Goal: Information Seeking & Learning: Learn about a topic

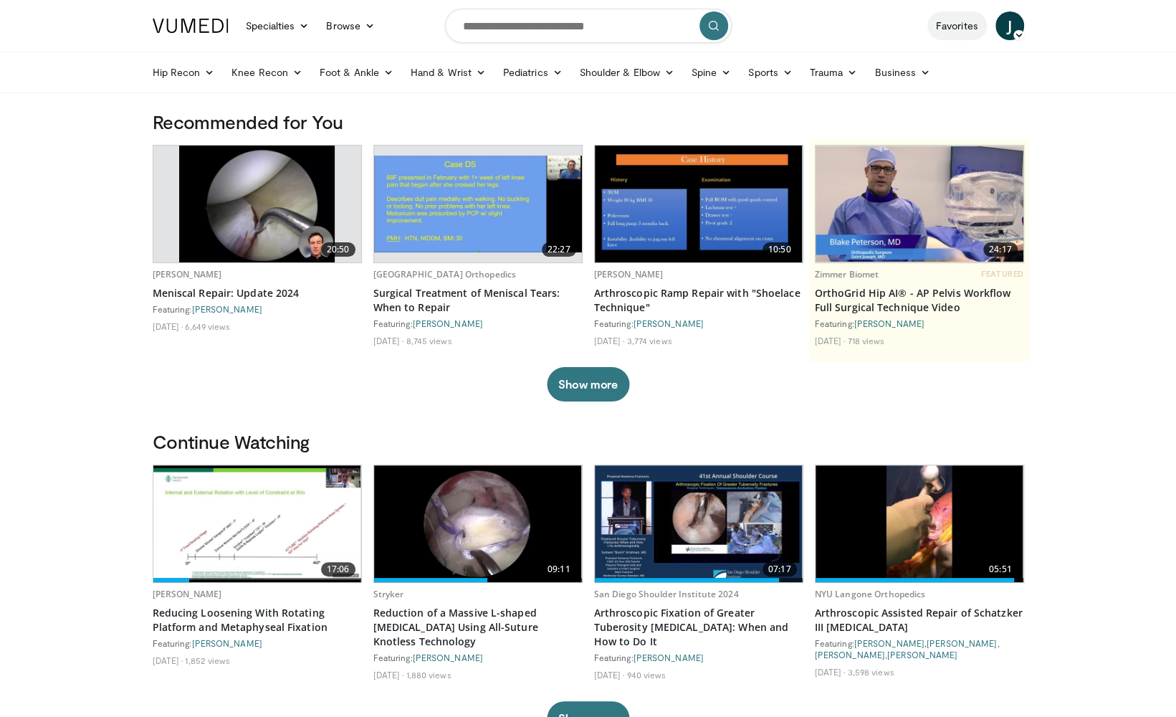
click at [950, 29] on link "Favorites" at bounding box center [956, 25] width 59 height 29
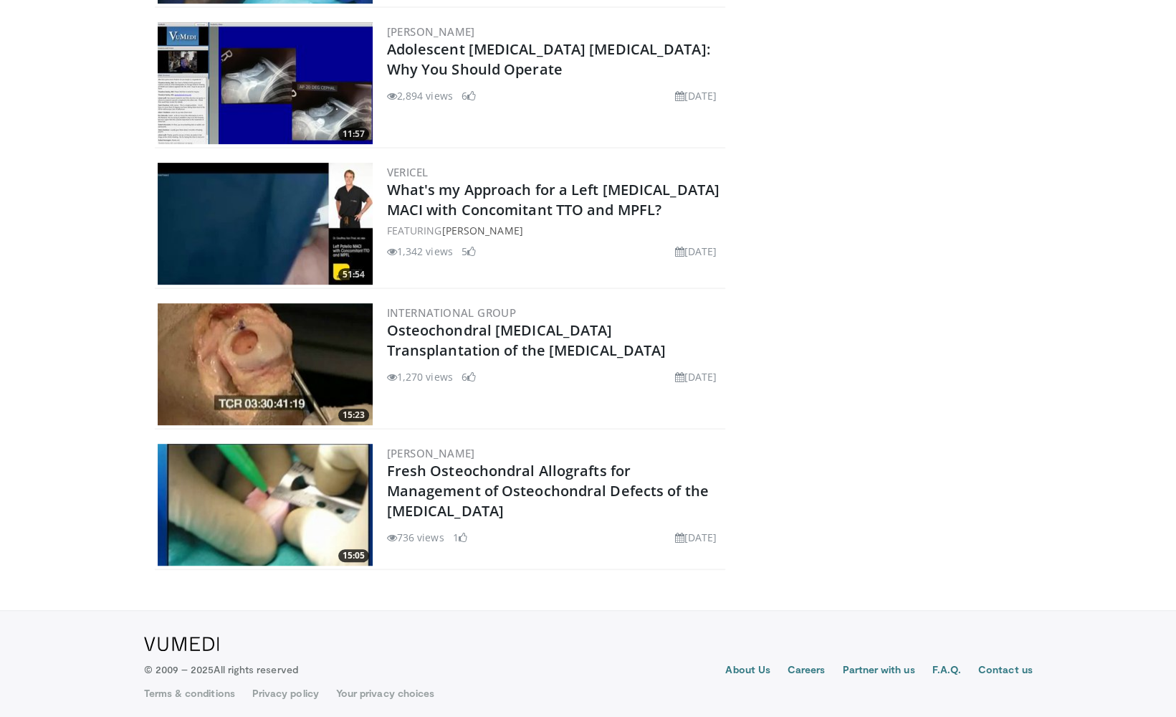
scroll to position [3826, 0]
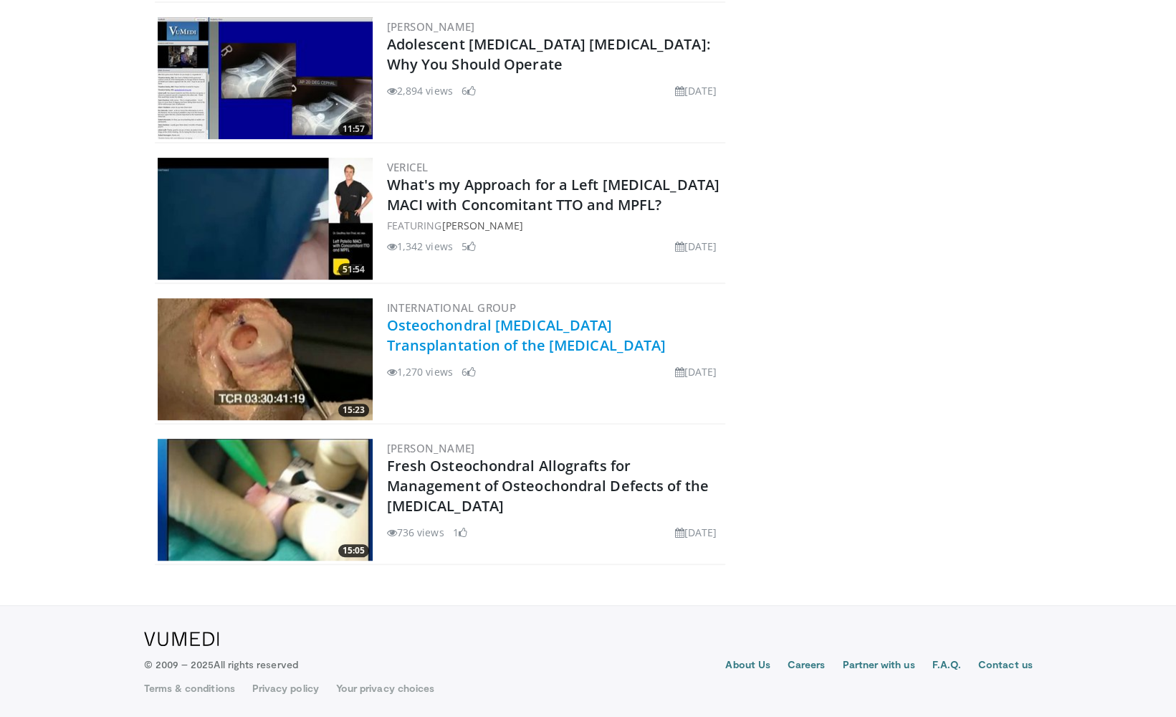
click at [465, 325] on link "Osteochondral [MEDICAL_DATA] Transplantation of the [MEDICAL_DATA]" at bounding box center [526, 334] width 279 height 39
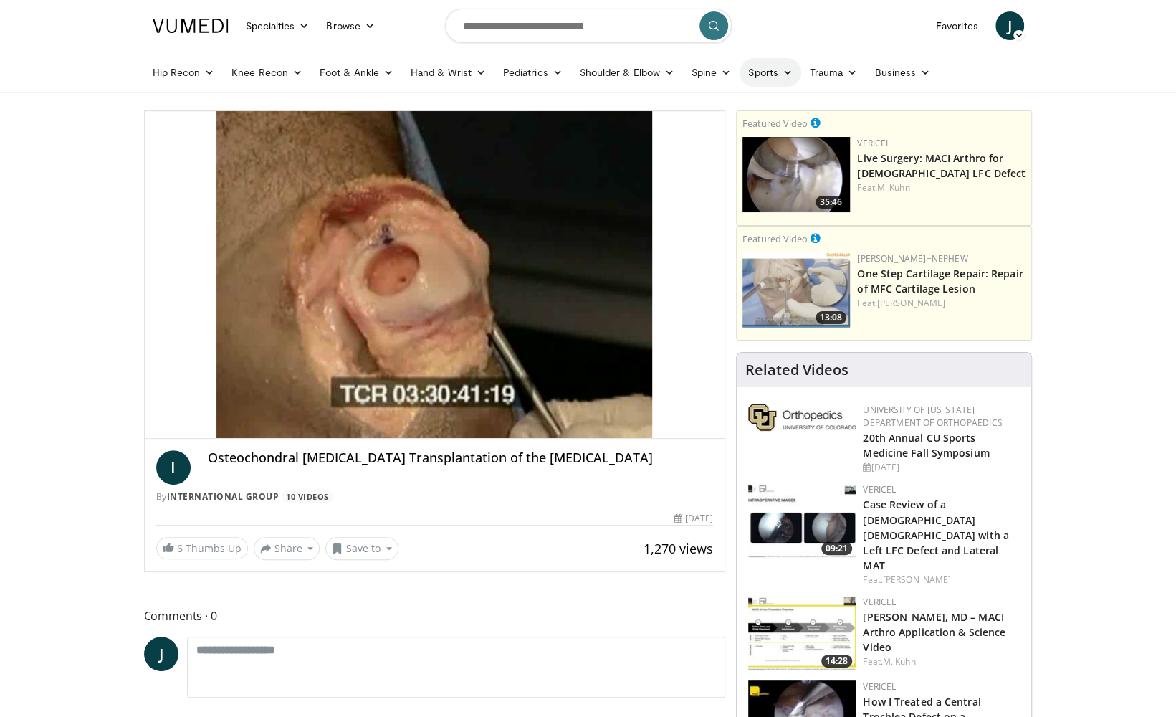
click at [769, 72] on link "Sports" at bounding box center [771, 72] width 62 height 29
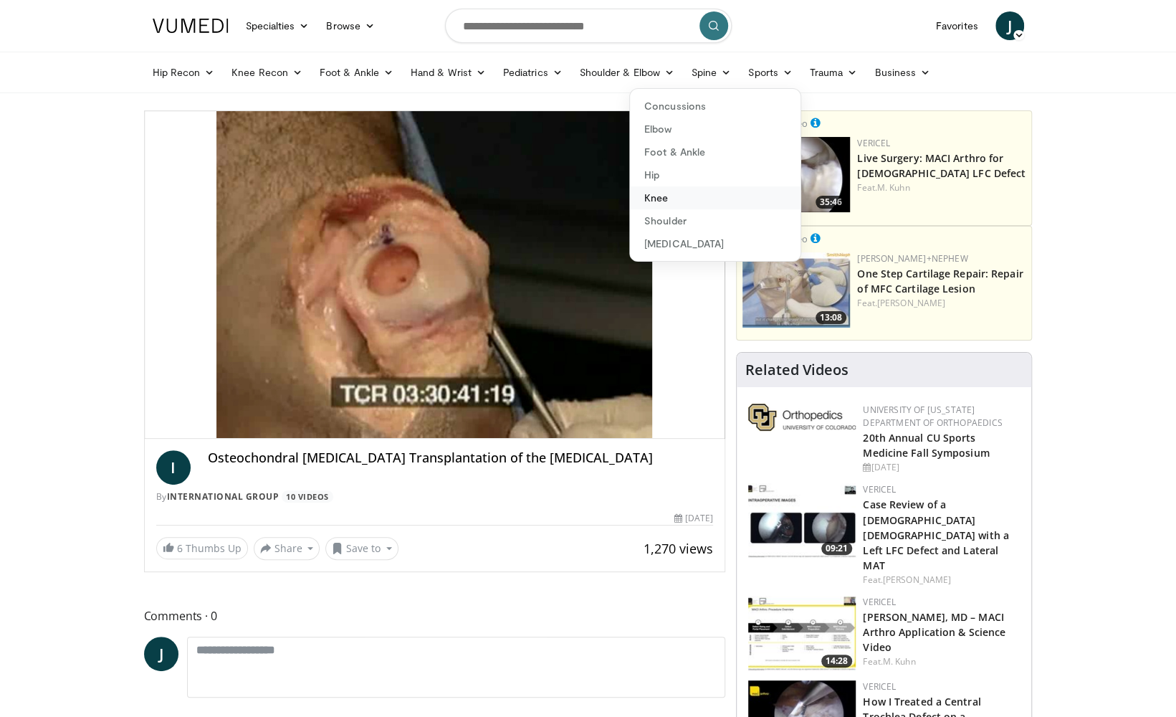
click at [654, 196] on link "Knee" at bounding box center [715, 197] width 171 height 23
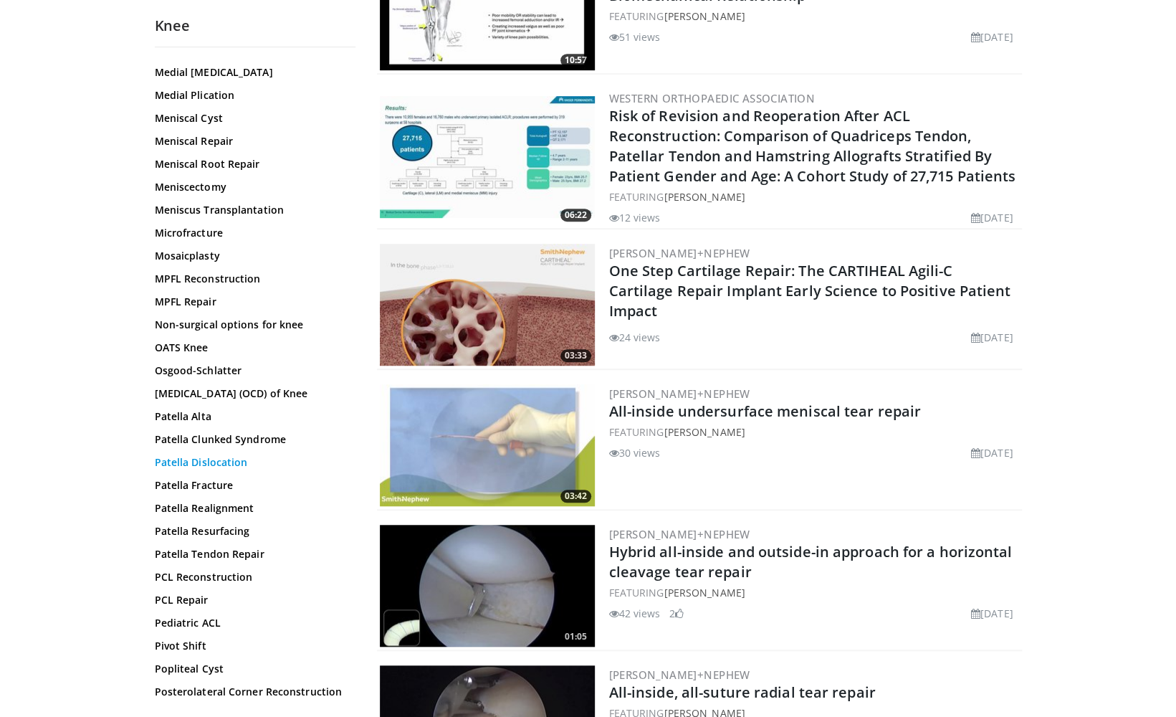
scroll to position [1040, 0]
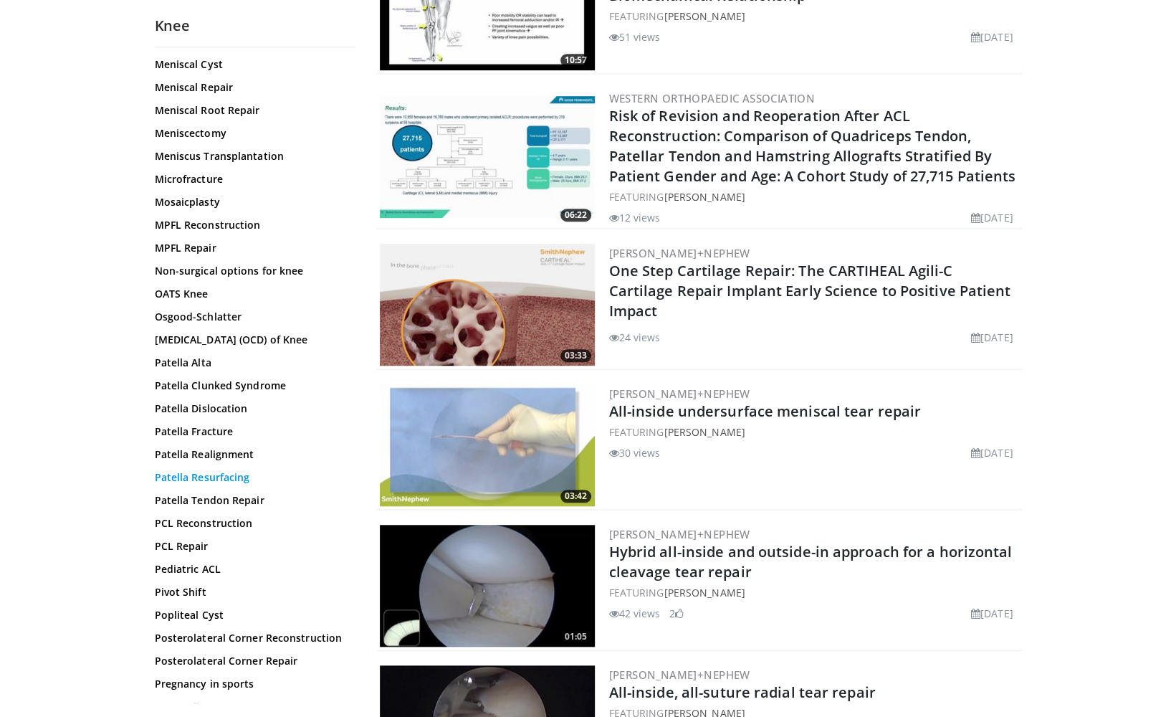
click at [206, 484] on link "Patella Resurfacing" at bounding box center [251, 477] width 193 height 14
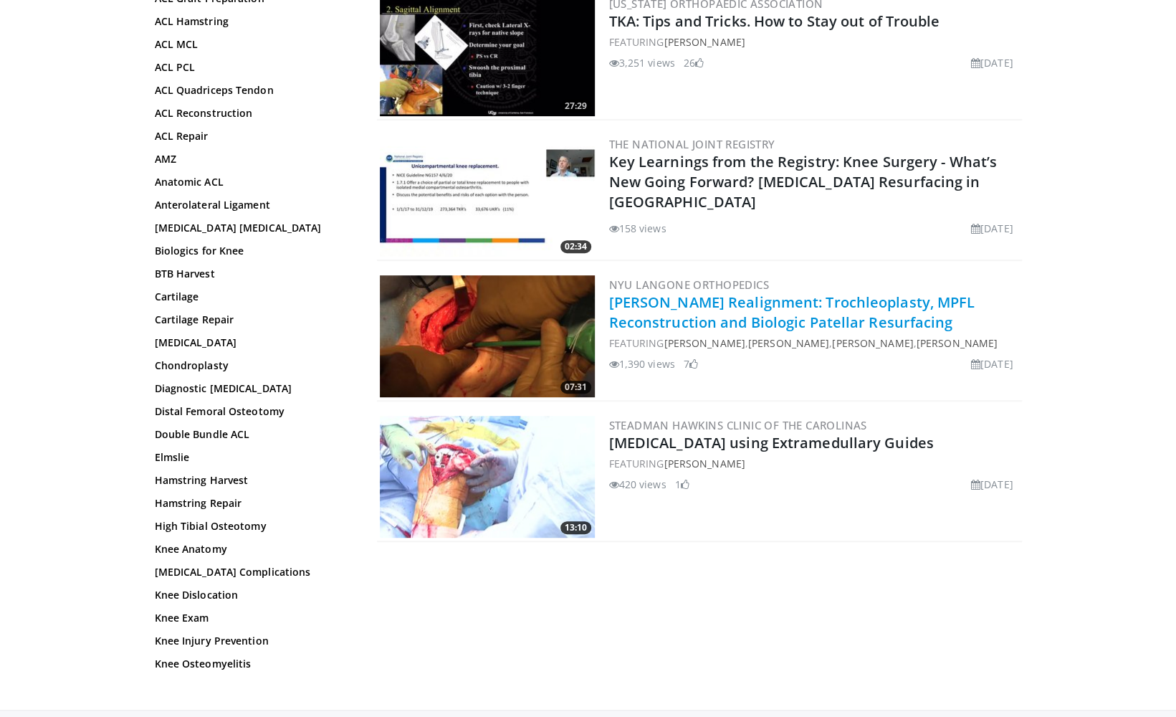
scroll to position [284, 0]
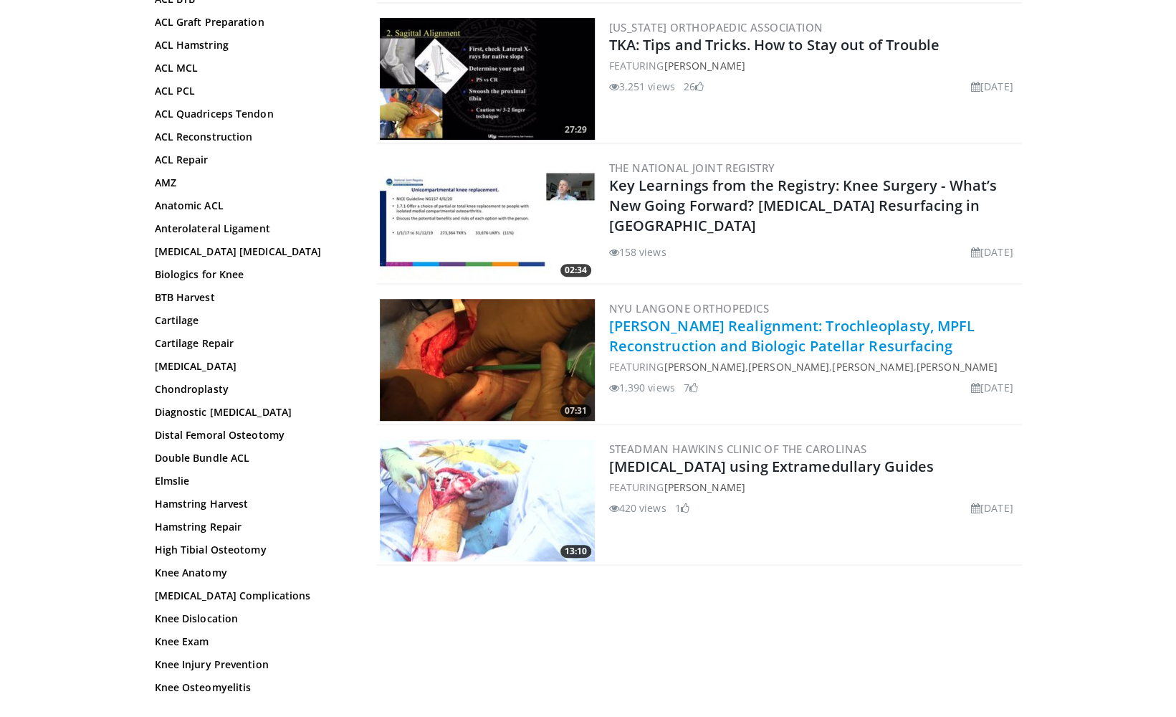
click at [768, 344] on link "Proximal Patellar Realignment: Trochleoplasty, MPFL Reconstruction and Biologic…" at bounding box center [792, 335] width 366 height 39
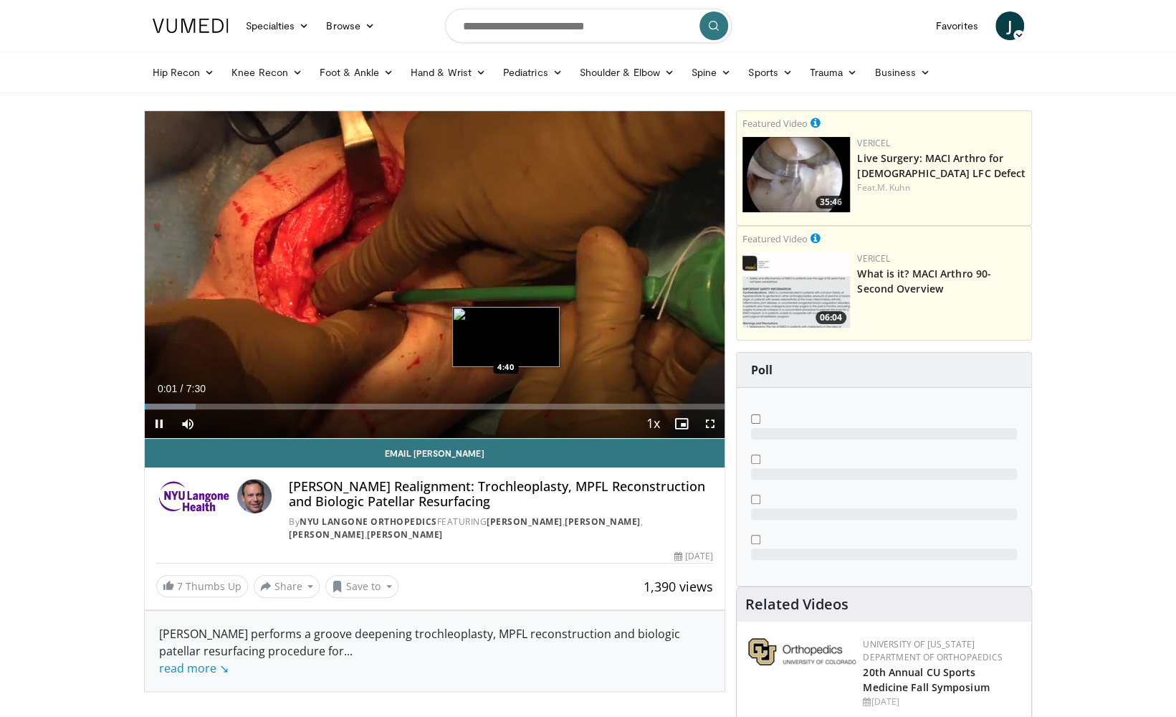
click at [505, 405] on div "Loaded : 8.80% 0:01 4:40" at bounding box center [435, 406] width 580 height 6
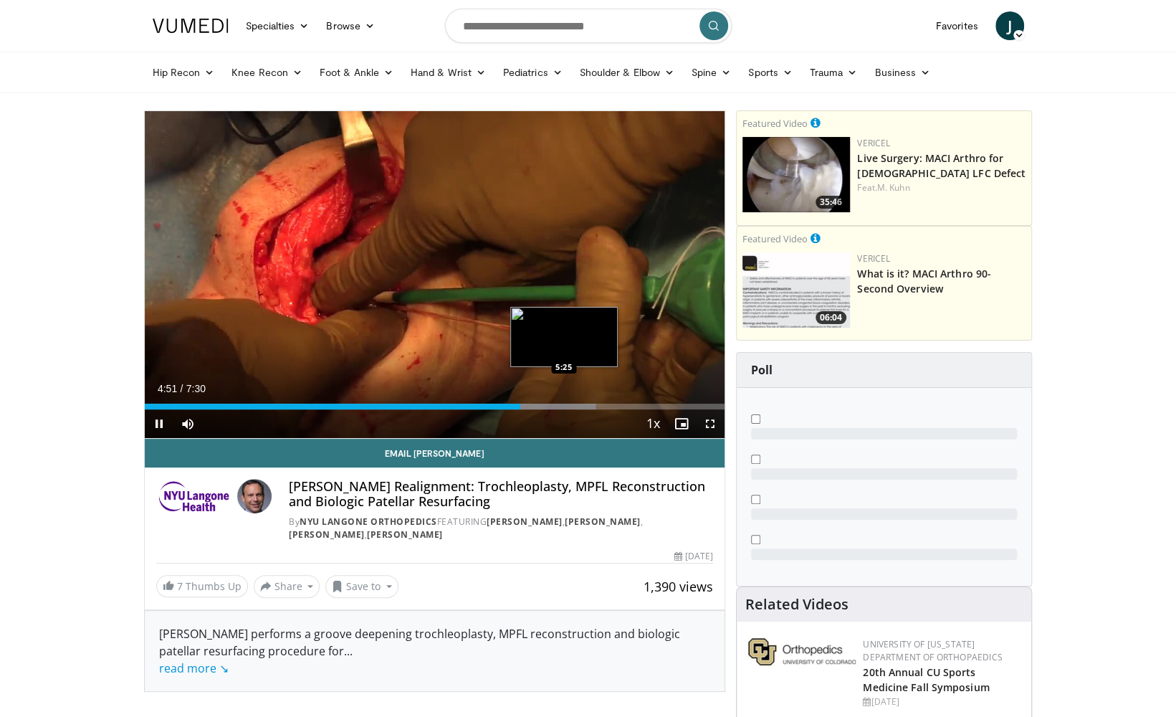
click at [565, 405] on div "Loaded : 77.81% 4:51 5:25" at bounding box center [435, 406] width 580 height 6
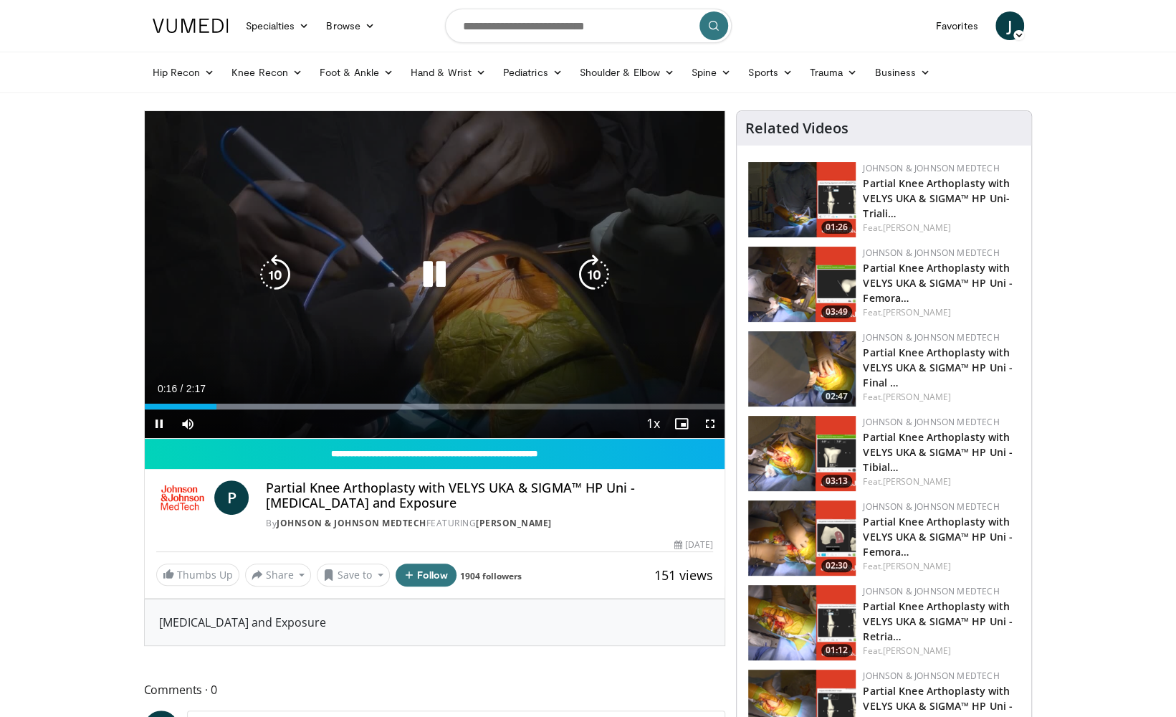
click at [430, 274] on icon "Video Player" at bounding box center [434, 274] width 40 height 40
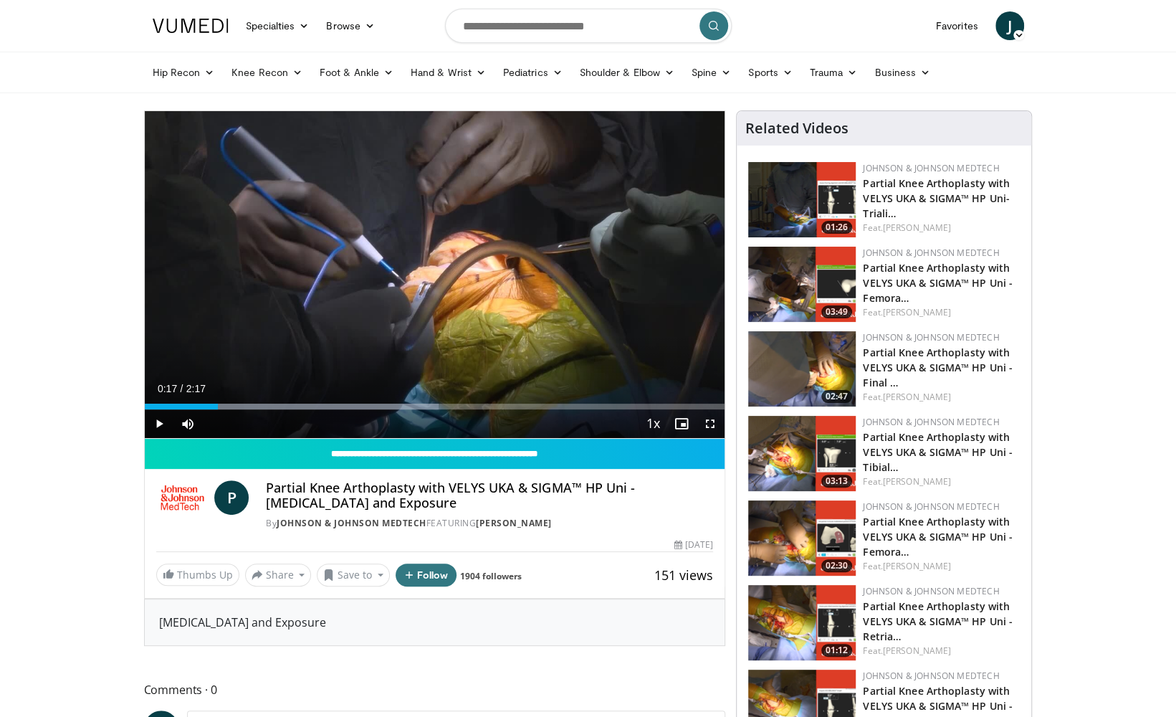
click at [576, 376] on div "10 seconds Tap to unmute" at bounding box center [435, 274] width 580 height 327
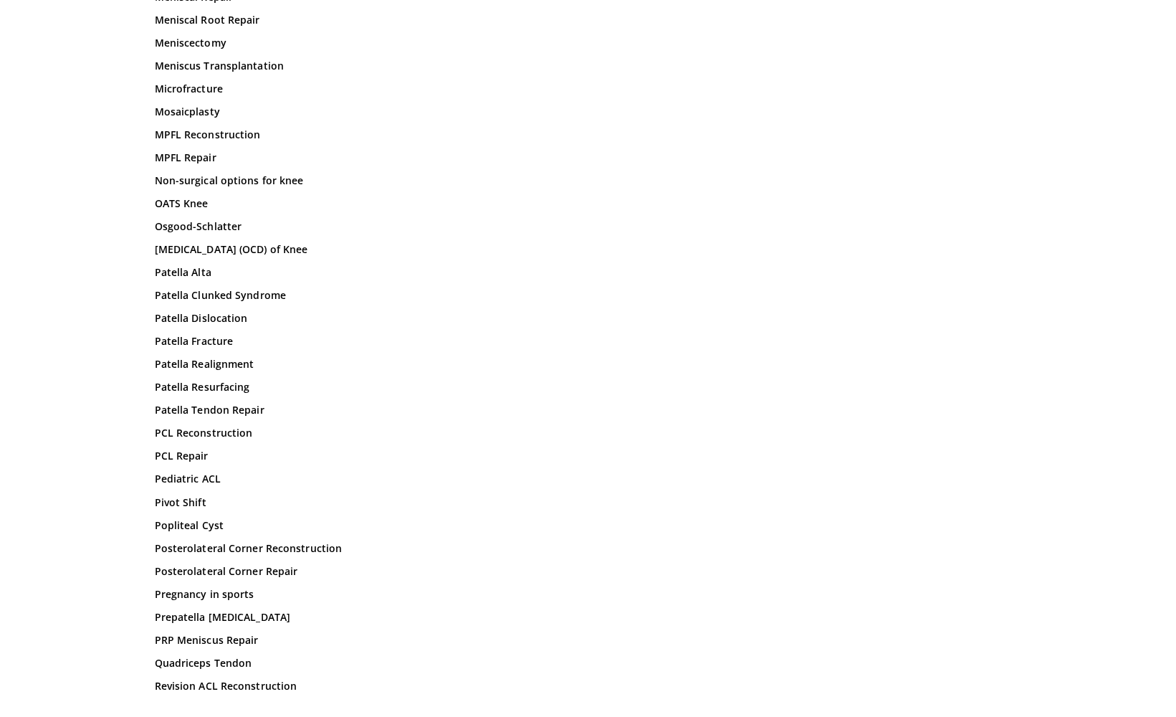
scroll to position [1272, 0]
click at [210, 326] on link "Patella Dislocation" at bounding box center [251, 319] width 193 height 14
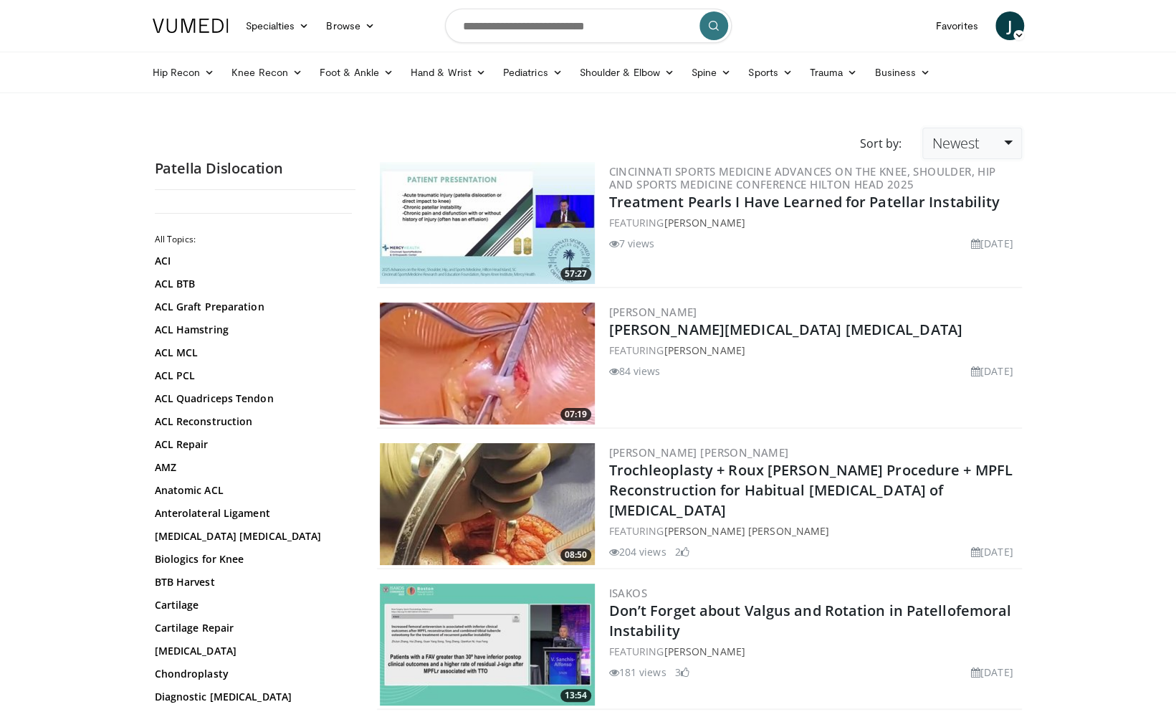
click at [1012, 147] on link "Newest" at bounding box center [971, 144] width 99 height 32
click at [961, 244] on link "Views" at bounding box center [979, 246] width 113 height 23
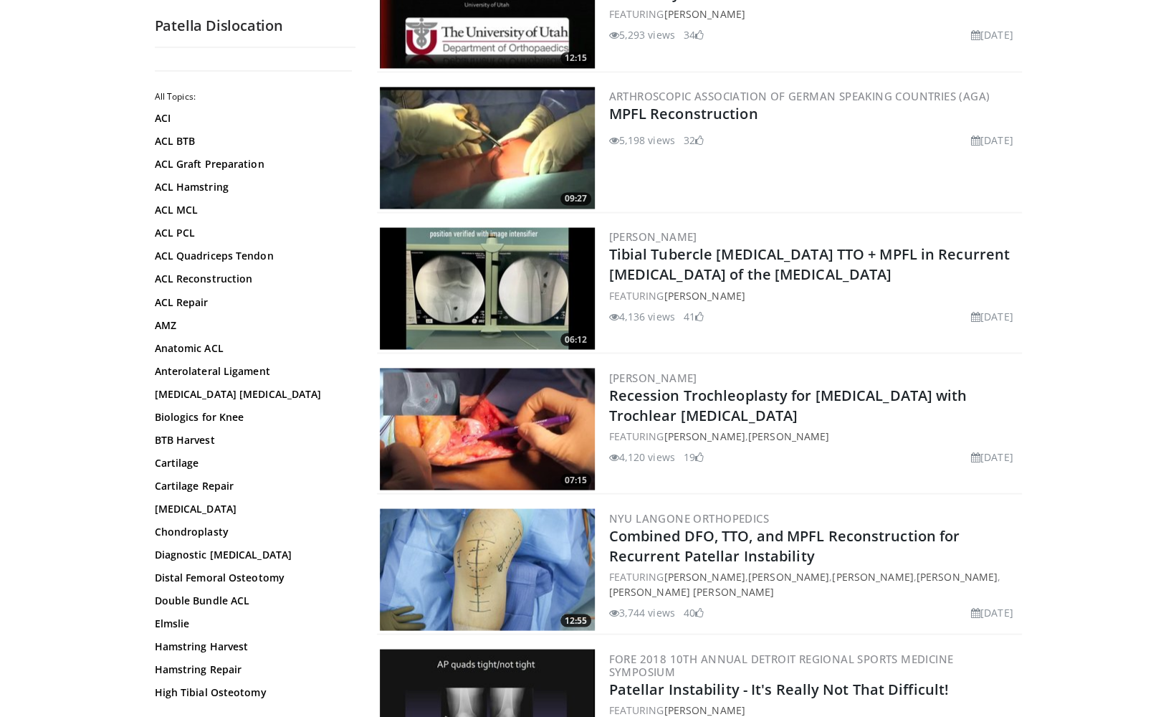
scroll to position [1481, 0]
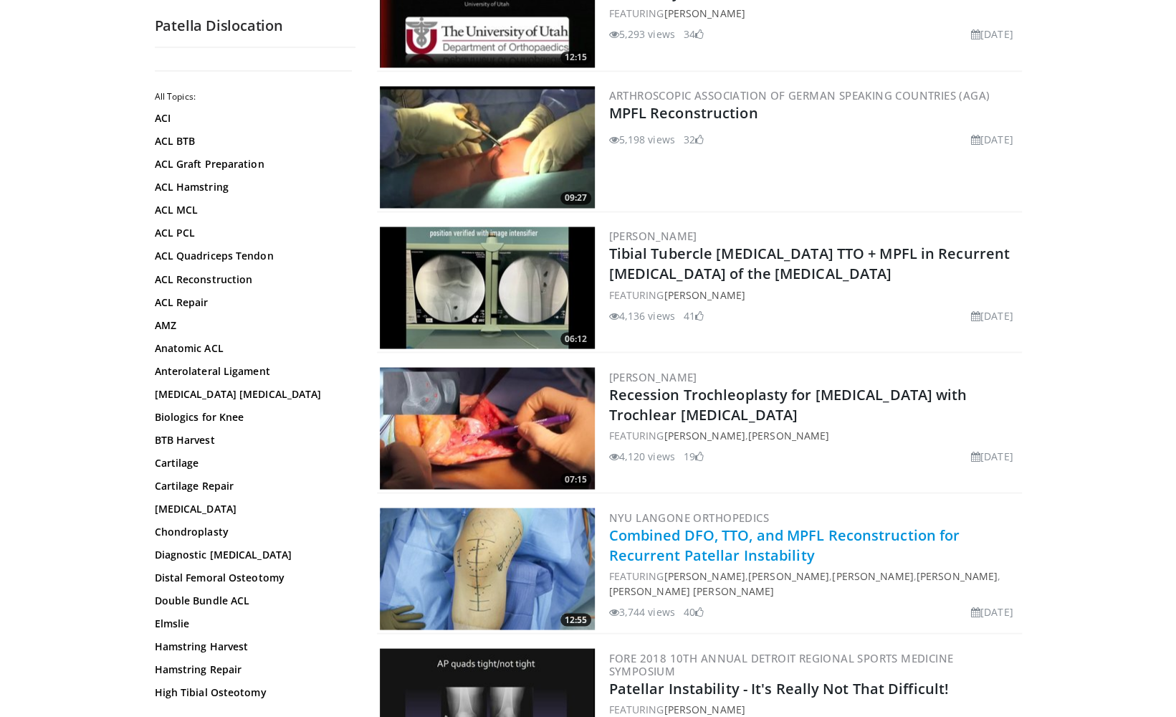
click at [690, 532] on link "Combined DFO, TTO, and MPFL Reconstruction for Recurrent Patellar Instability" at bounding box center [784, 544] width 351 height 39
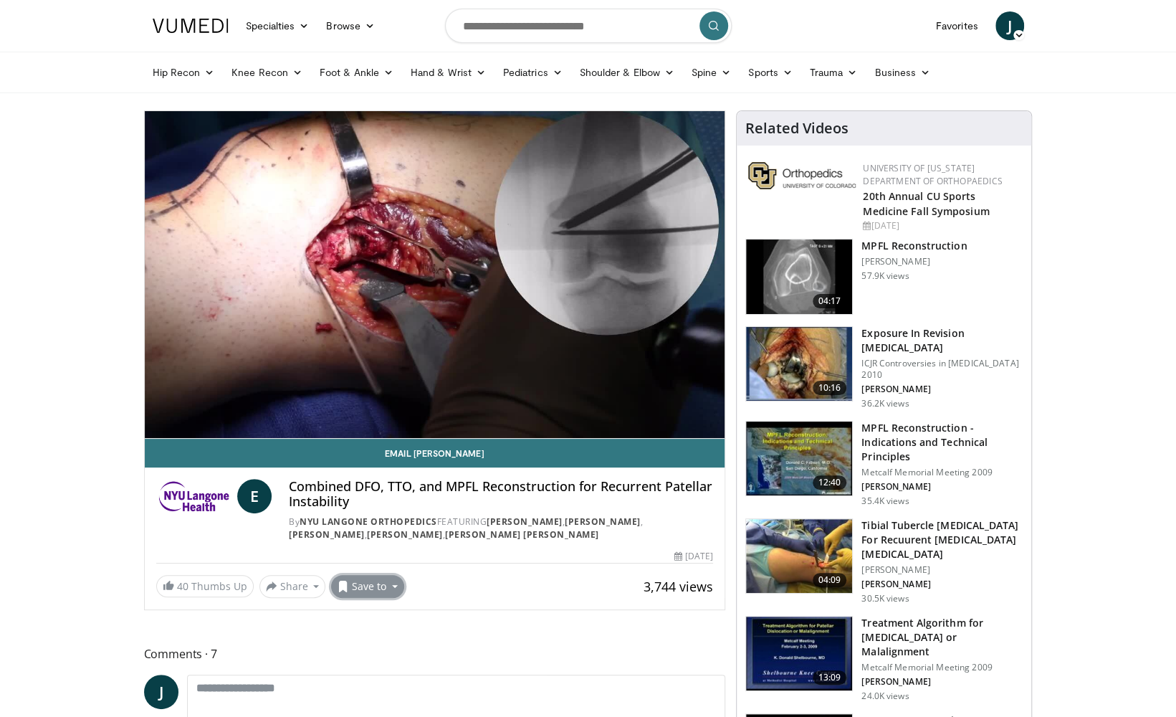
click at [388, 585] on button "Save to" at bounding box center [367, 586] width 73 height 23
click at [400, 621] on span "Add to Favorites" at bounding box center [393, 617] width 88 height 16
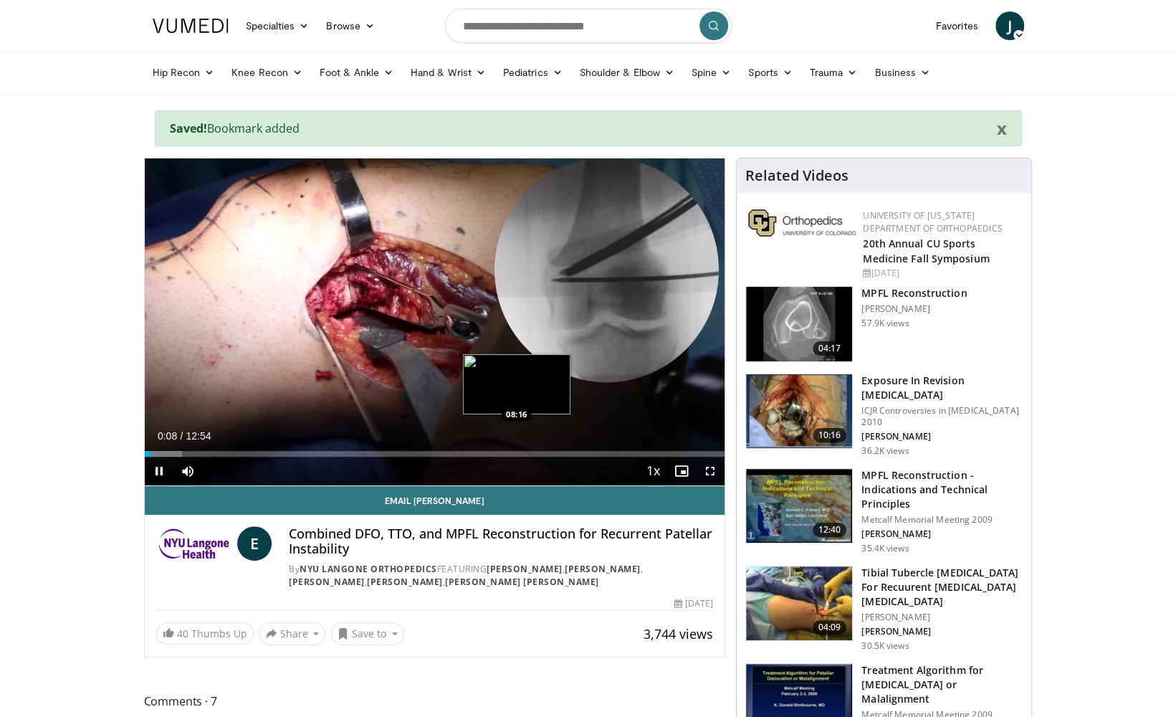
click at [516, 451] on div "Loaded : 6.43% 00:08 08:16" at bounding box center [435, 454] width 580 height 6
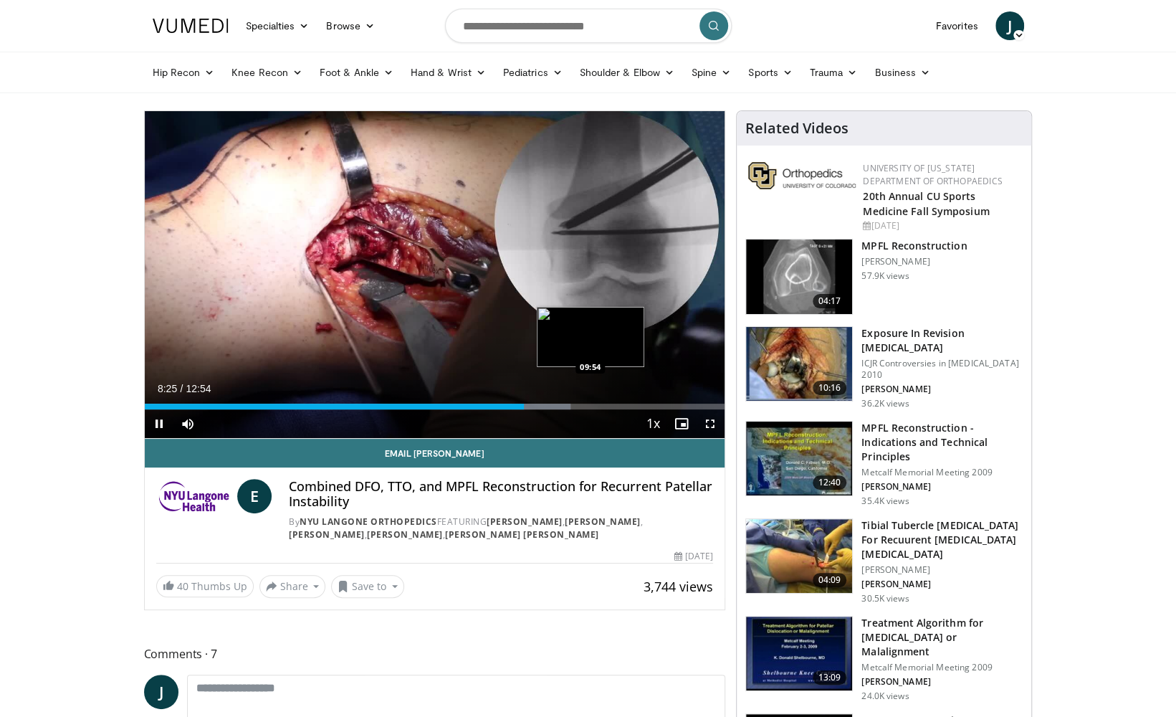
click at [589, 406] on div "Loaded : 73.41% 08:26 09:54" at bounding box center [435, 406] width 580 height 6
click at [641, 403] on div "Loaded : 81.45% 09:56 11:02" at bounding box center [435, 406] width 580 height 6
click at [679, 403] on div "Loaded : 89.20% 11:03 11:55" at bounding box center [435, 406] width 580 height 6
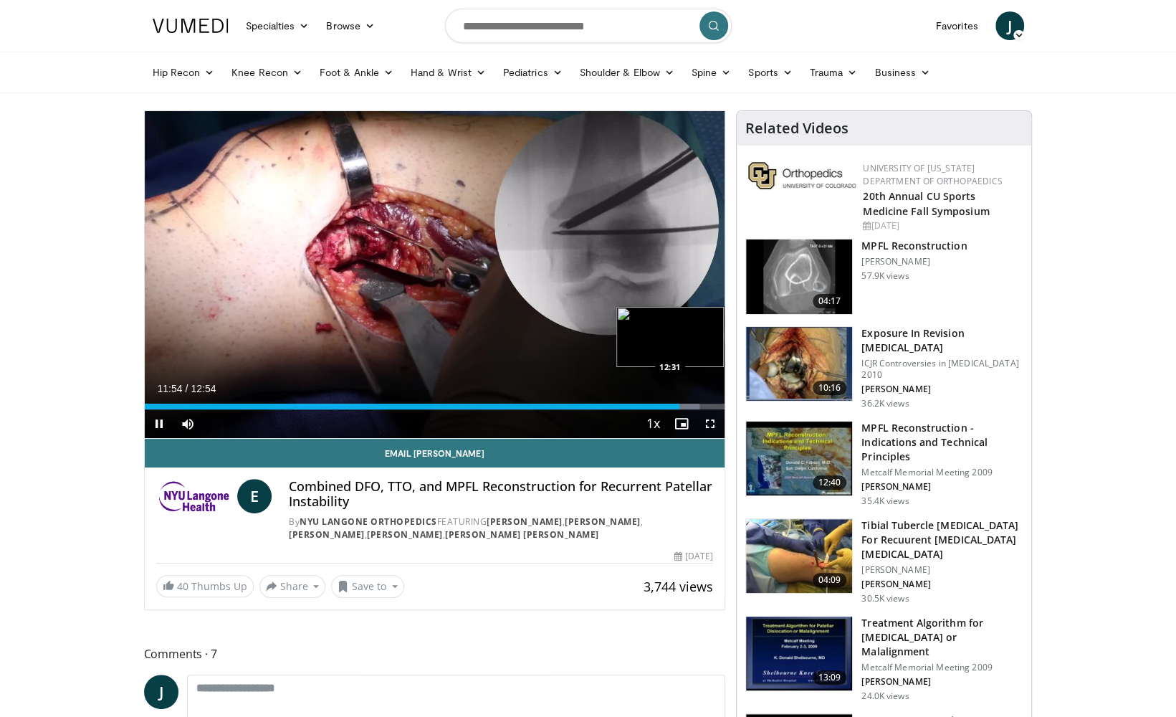
click at [707, 401] on div "Loaded : 95.67% 11:54 12:31" at bounding box center [435, 403] width 580 height 14
click at [608, 405] on div "10:18" at bounding box center [377, 406] width 464 height 6
click at [613, 405] on div "Loaded : 87.91% 10:20 10:27" at bounding box center [435, 406] width 580 height 6
click at [152, 422] on span "Video Player" at bounding box center [159, 423] width 29 height 29
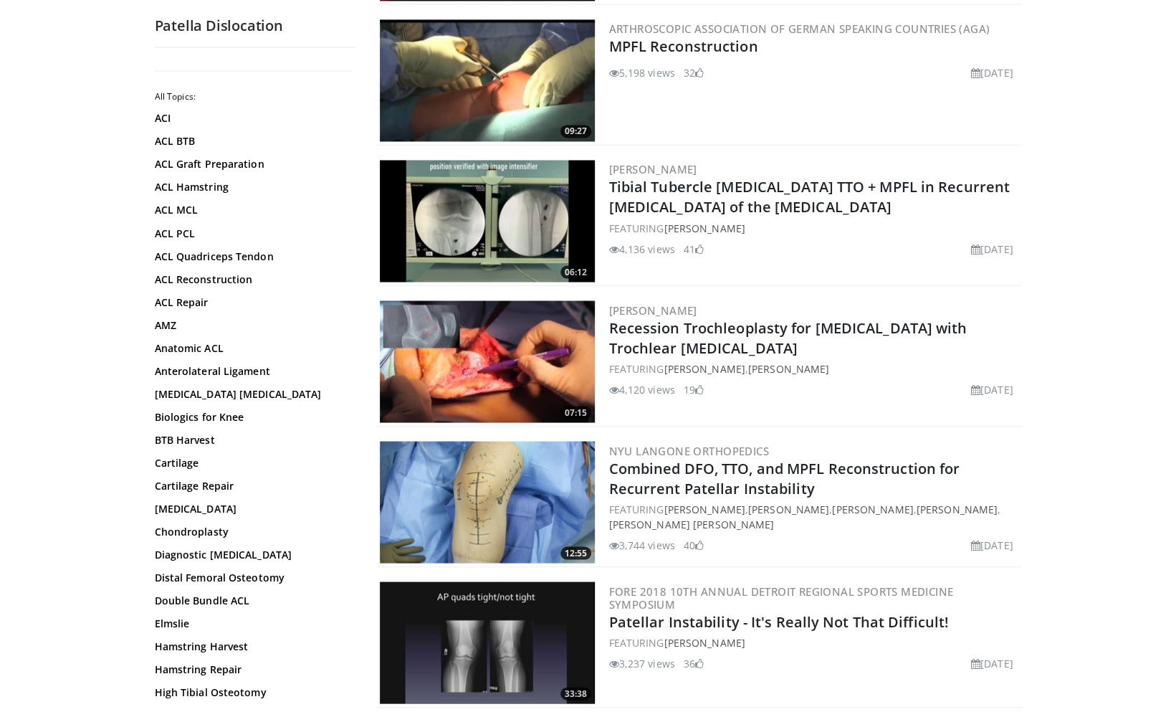
scroll to position [1549, 0]
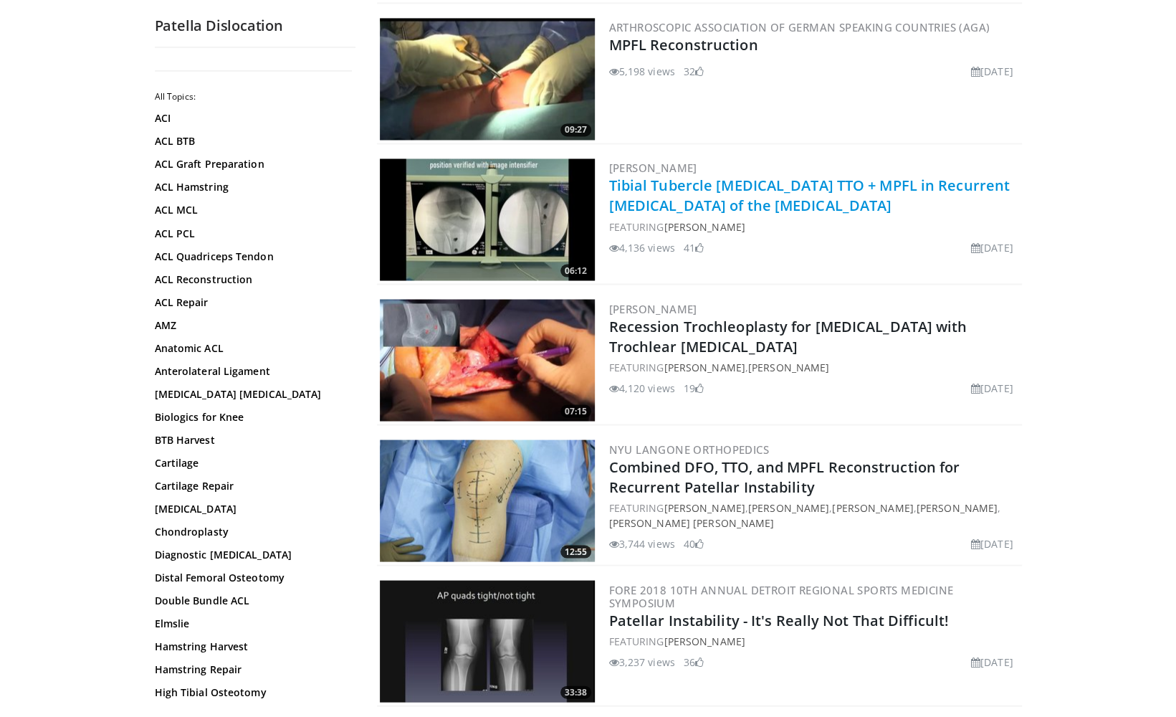
click at [719, 188] on link "Tibial Tubercle [MEDICAL_DATA] TTO + MPFL in Recurrent [MEDICAL_DATA] of the [M…" at bounding box center [809, 195] width 401 height 39
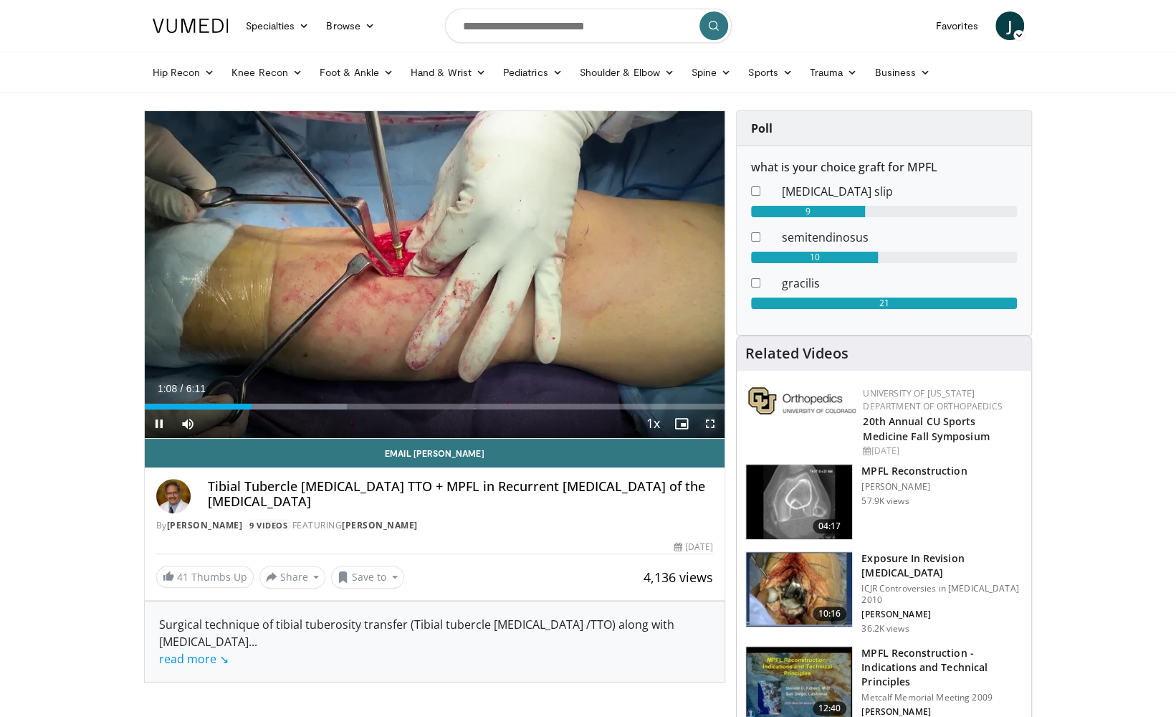
click at [708, 425] on span "Video Player" at bounding box center [710, 423] width 29 height 29
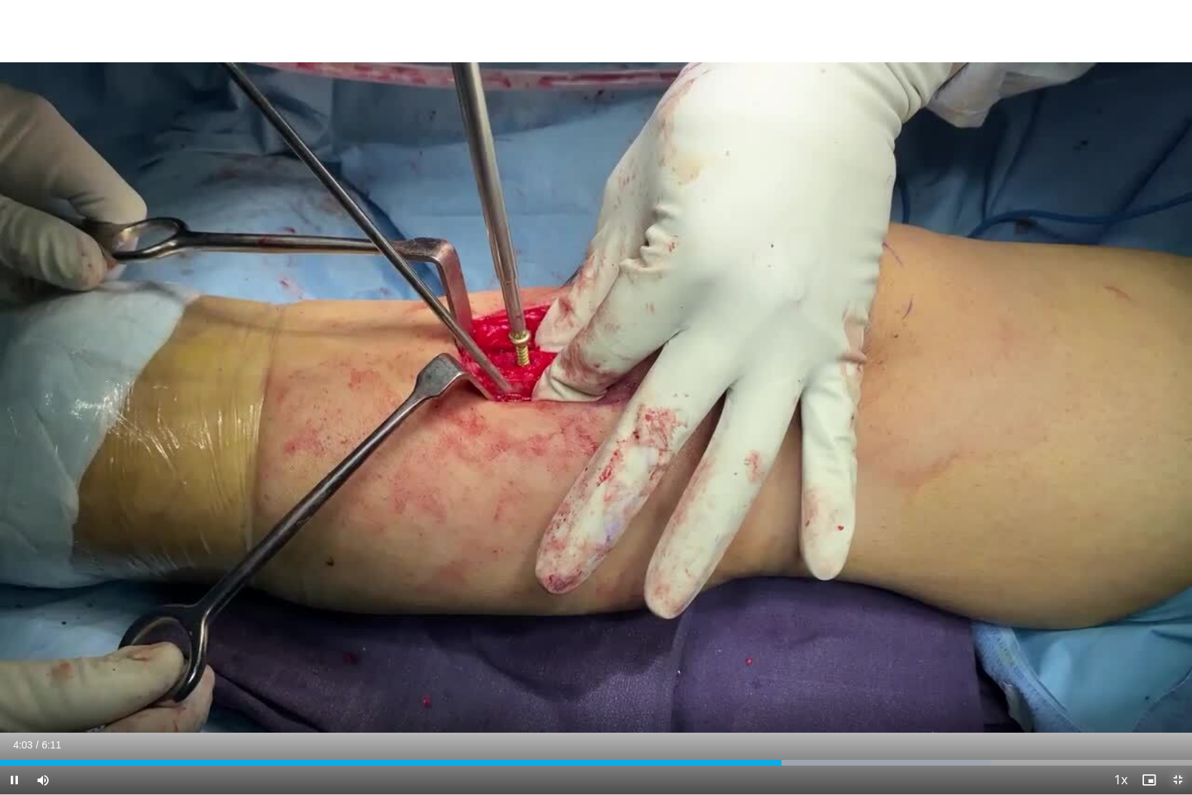
click at [1175, 716] on span "Video Player" at bounding box center [1178, 780] width 29 height 29
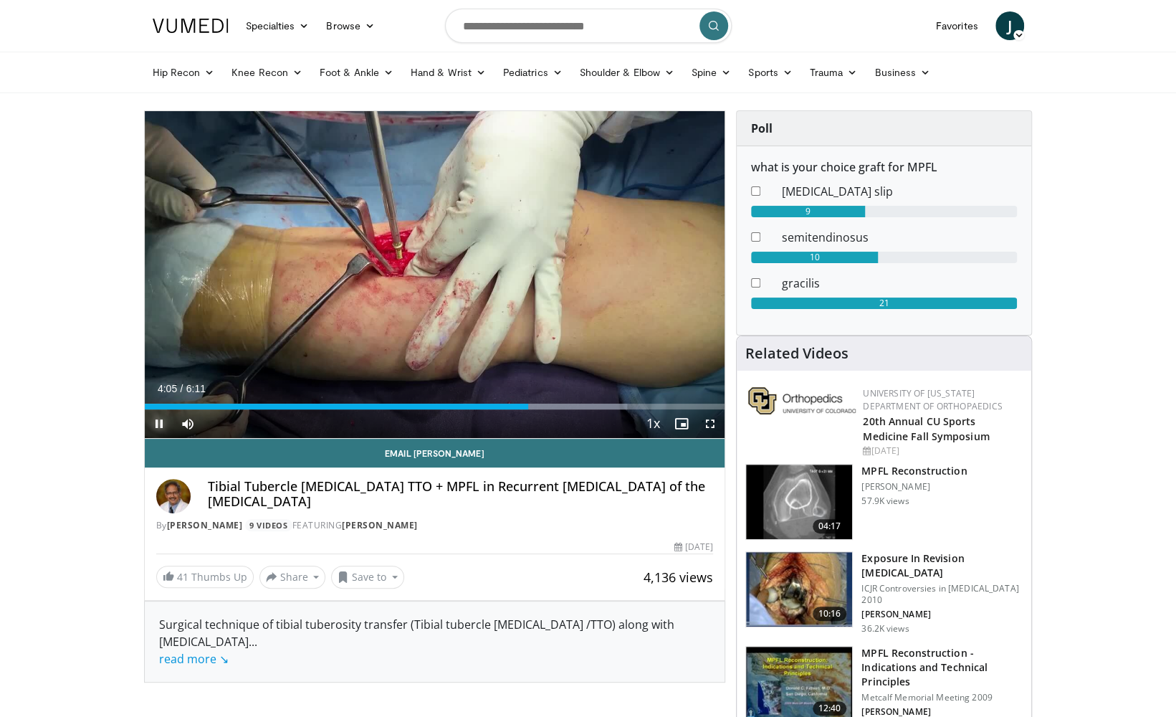
click at [148, 423] on span "Video Player" at bounding box center [159, 423] width 29 height 29
click at [546, 24] on input "Search topics, interventions" at bounding box center [588, 26] width 287 height 34
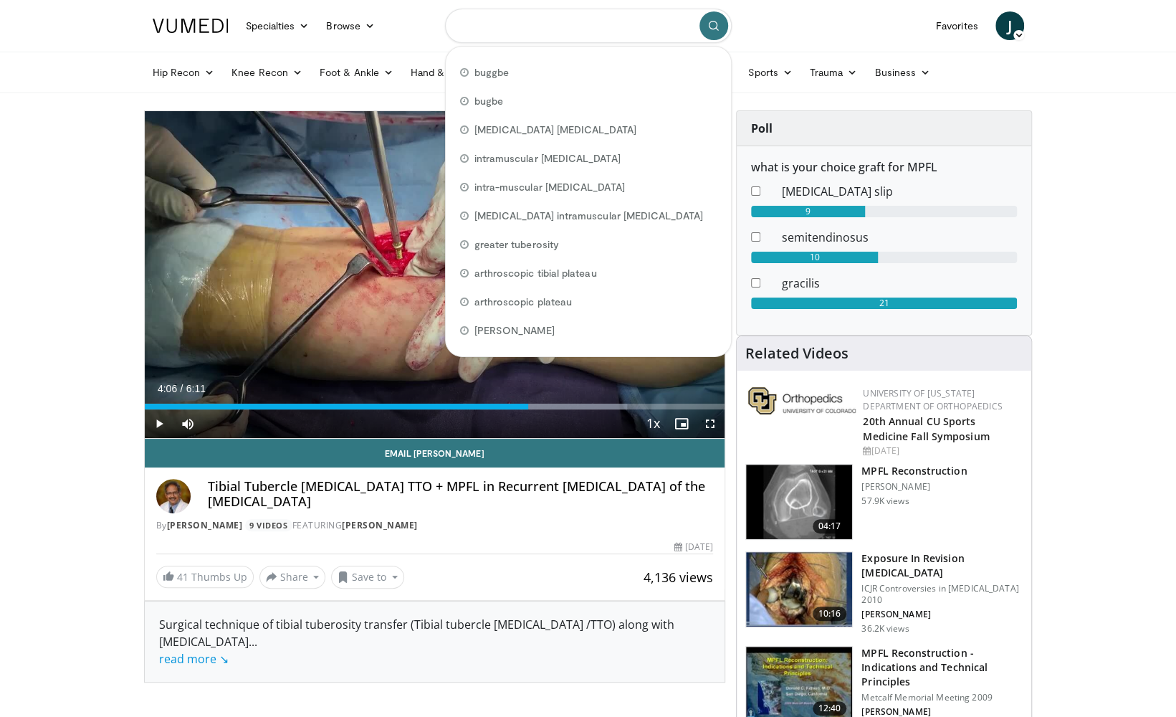
click at [530, 30] on input "Search topics, interventions" at bounding box center [588, 26] width 287 height 34
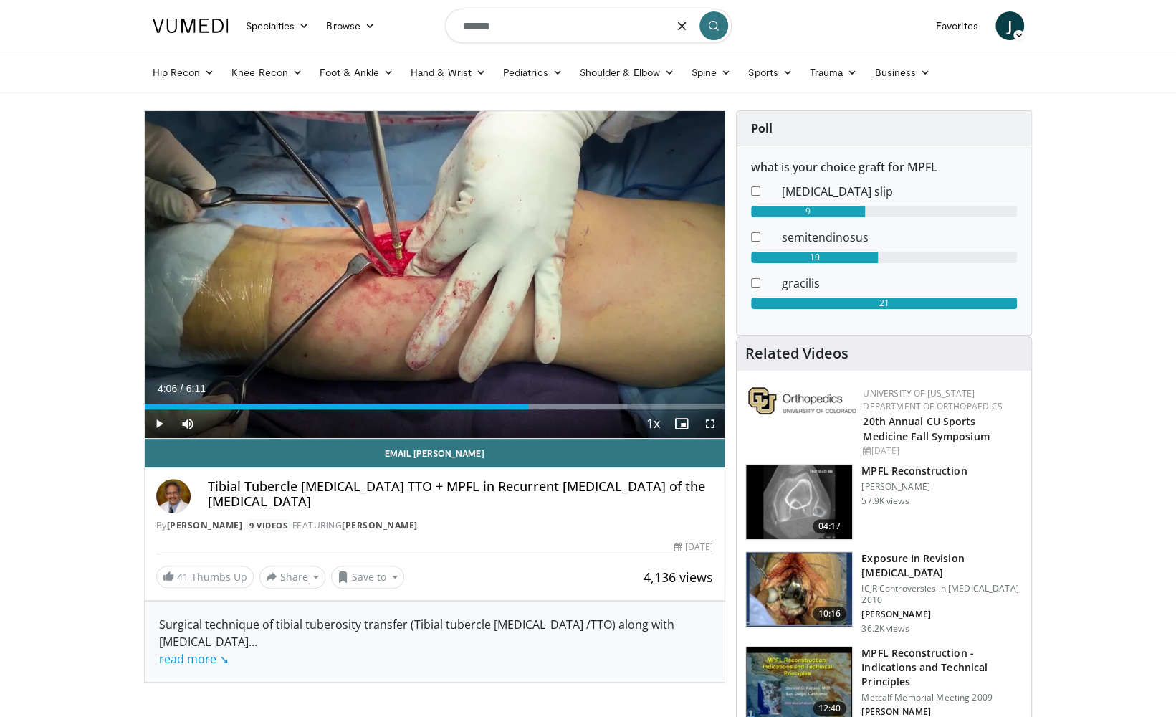
type input "******"
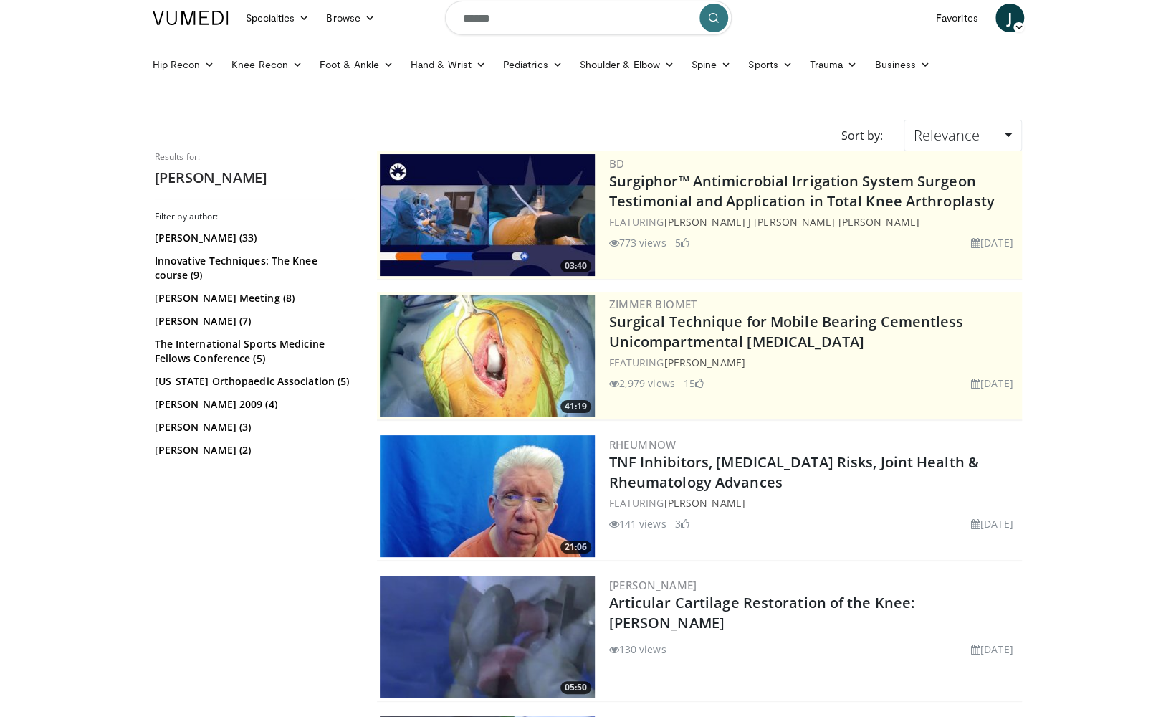
scroll to position [9, 0]
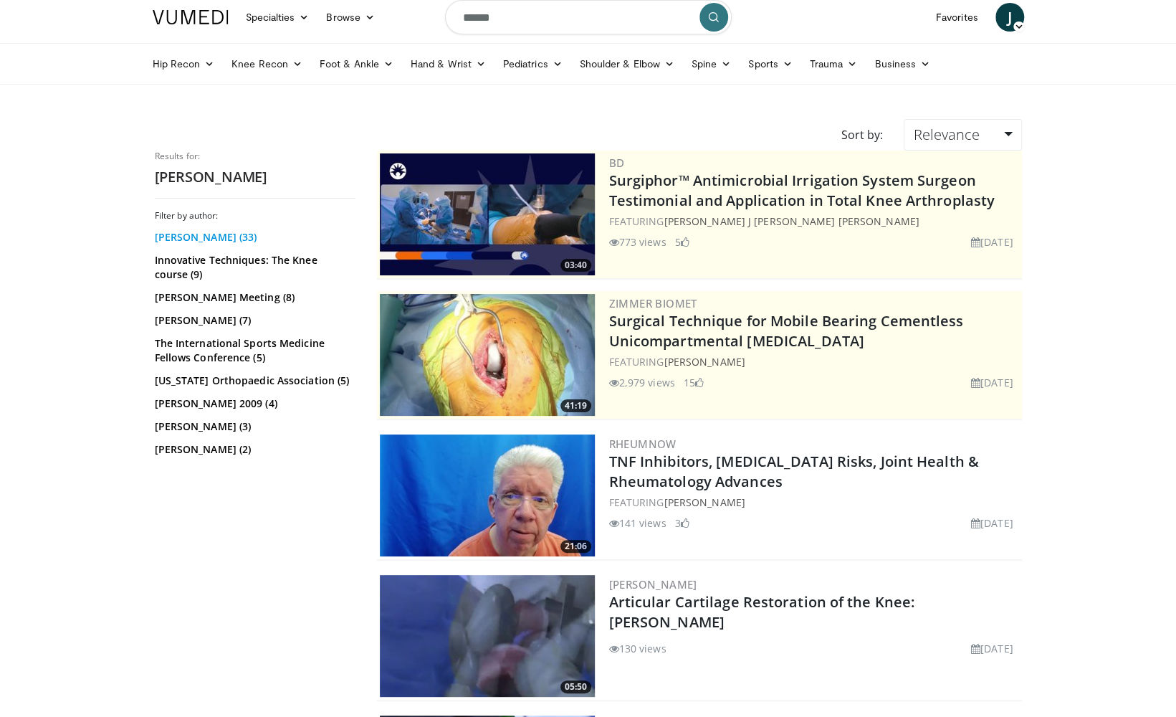
click at [204, 235] on link "William Bugbee (33)" at bounding box center [253, 237] width 197 height 14
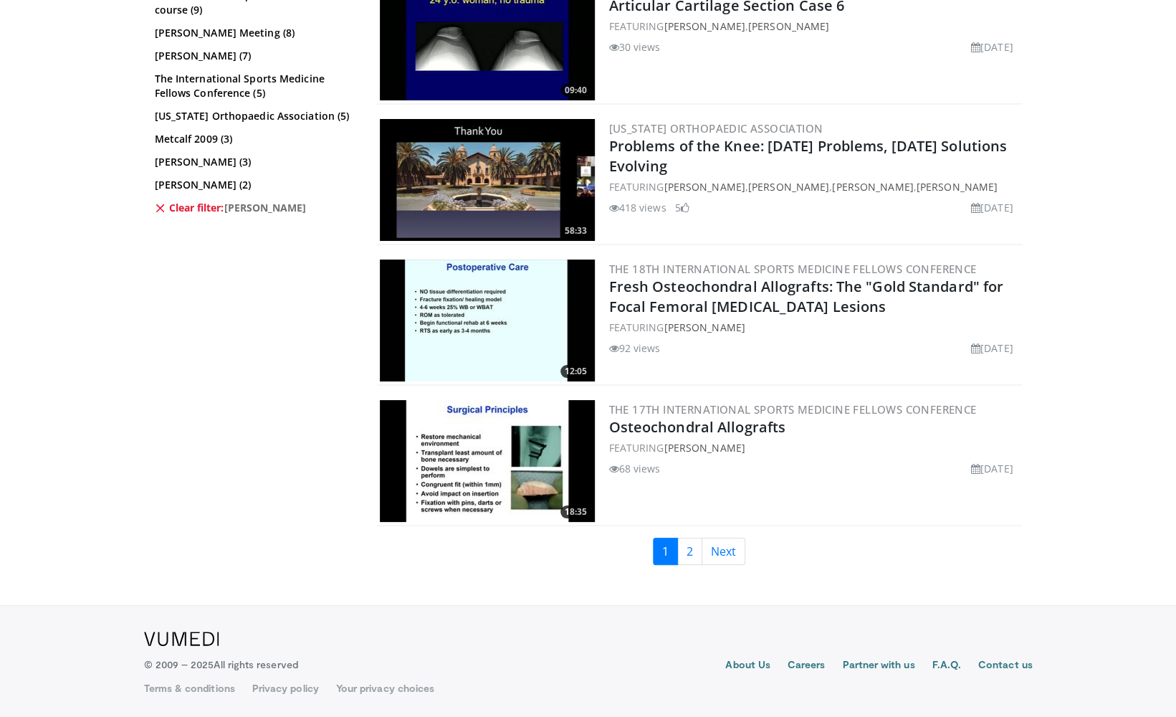
scroll to position [3414, 0]
click at [687, 560] on link "2" at bounding box center [689, 550] width 25 height 27
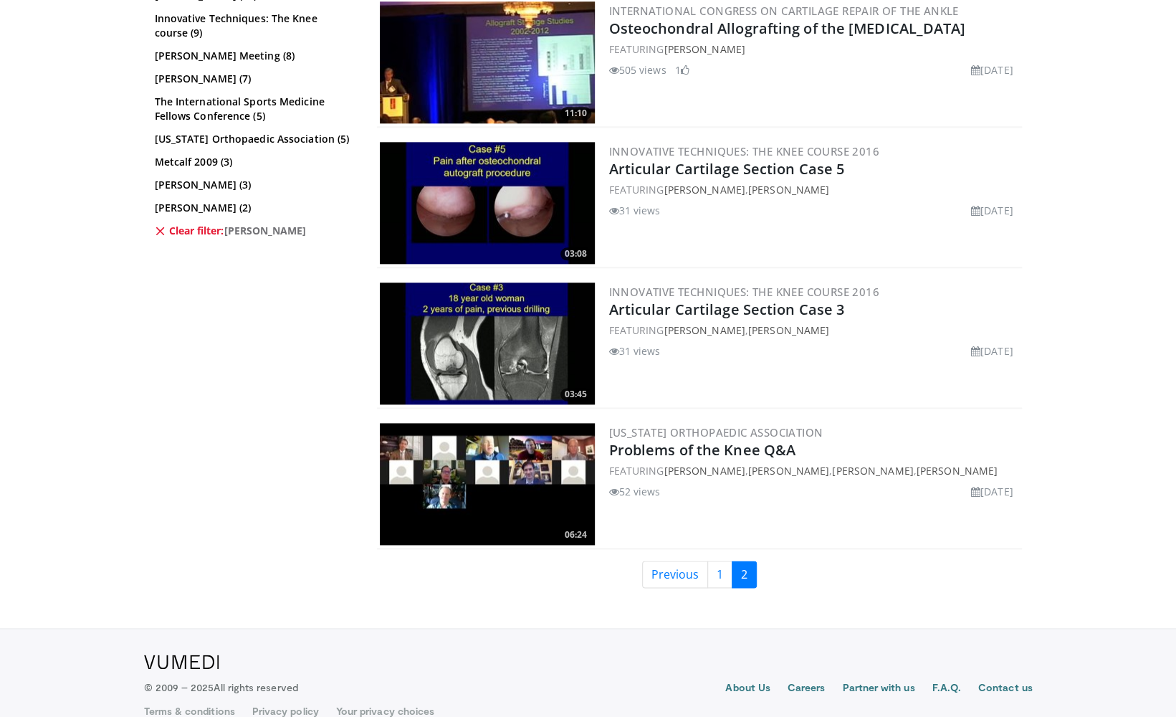
scroll to position [1010, 0]
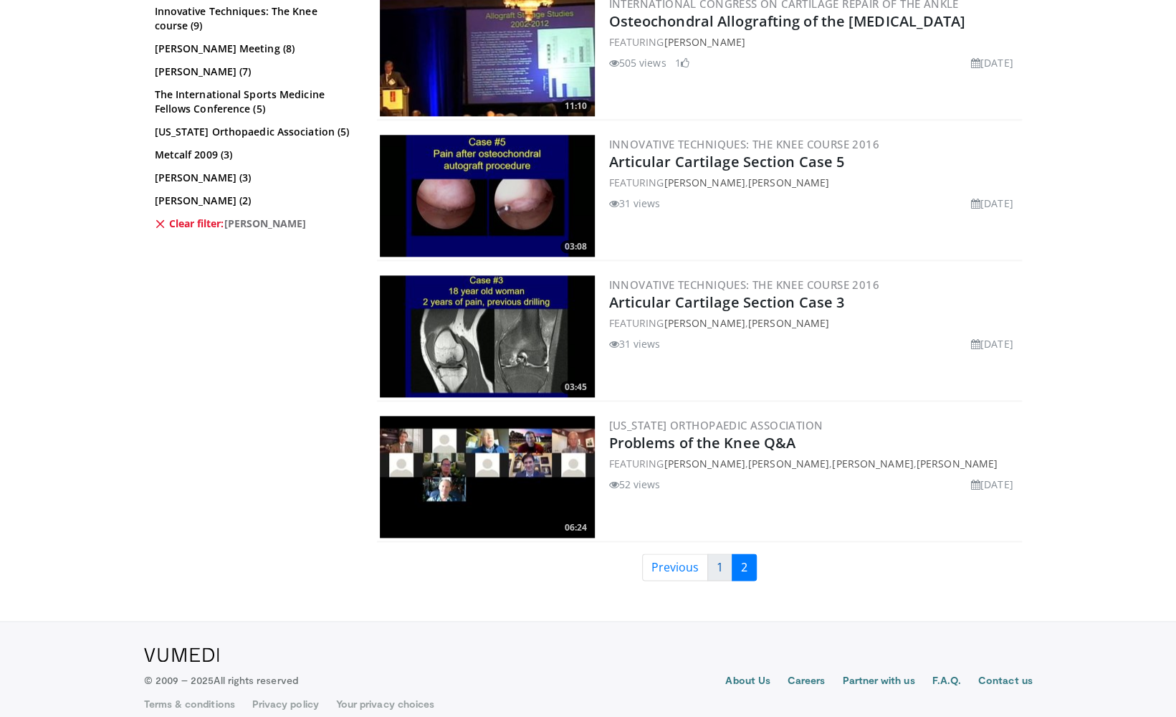
click at [717, 569] on link "1" at bounding box center [719, 566] width 25 height 27
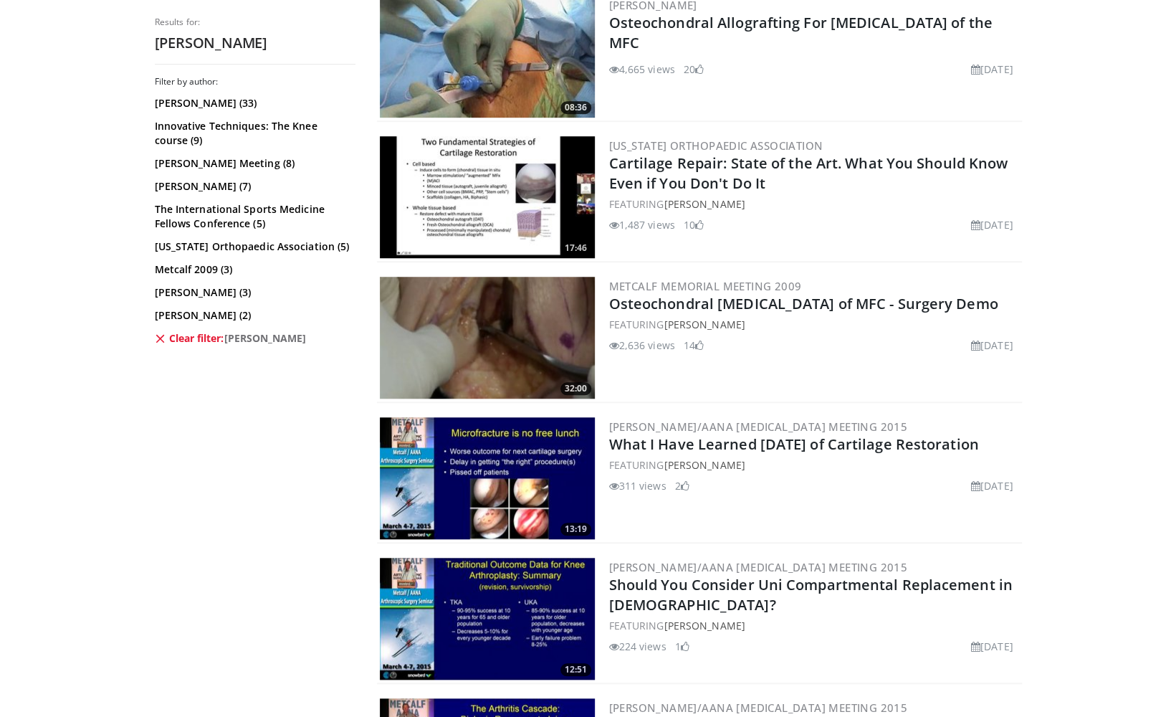
scroll to position [596, 0]
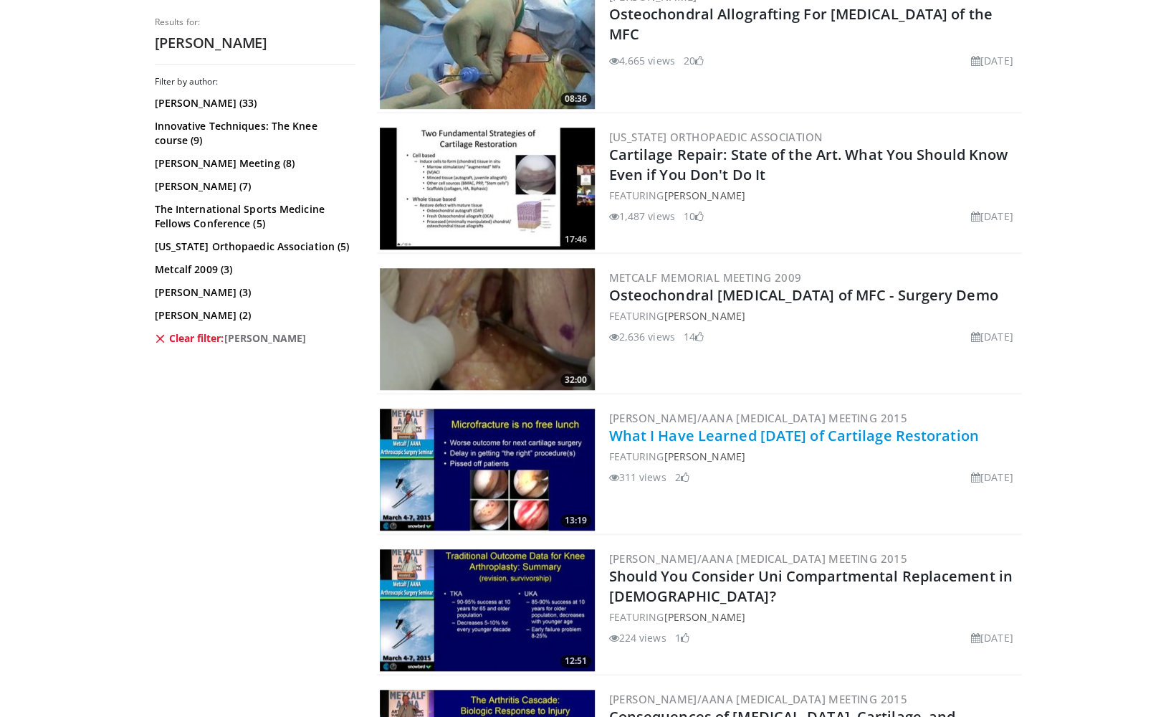
click at [854, 439] on link "What I Have Learned [DATE] of Cartilage Restoration" at bounding box center [794, 435] width 370 height 19
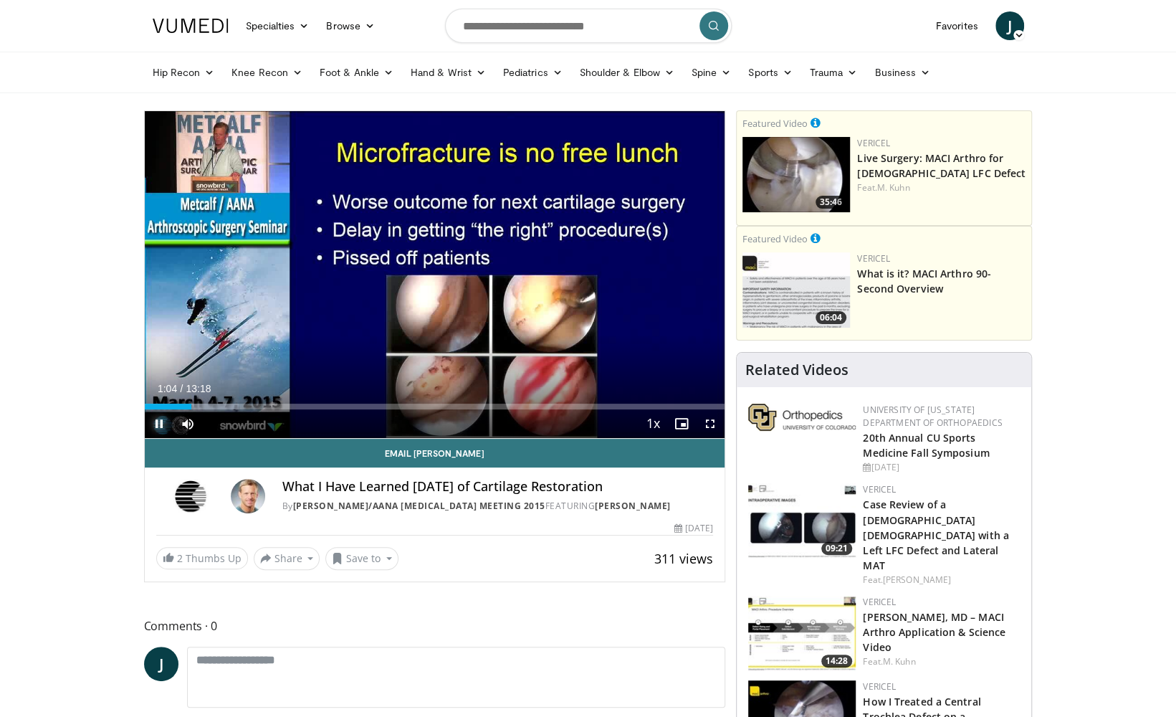
click at [162, 421] on span "Video Player" at bounding box center [159, 423] width 29 height 29
click at [710, 423] on span "Video Player" at bounding box center [710, 423] width 29 height 29
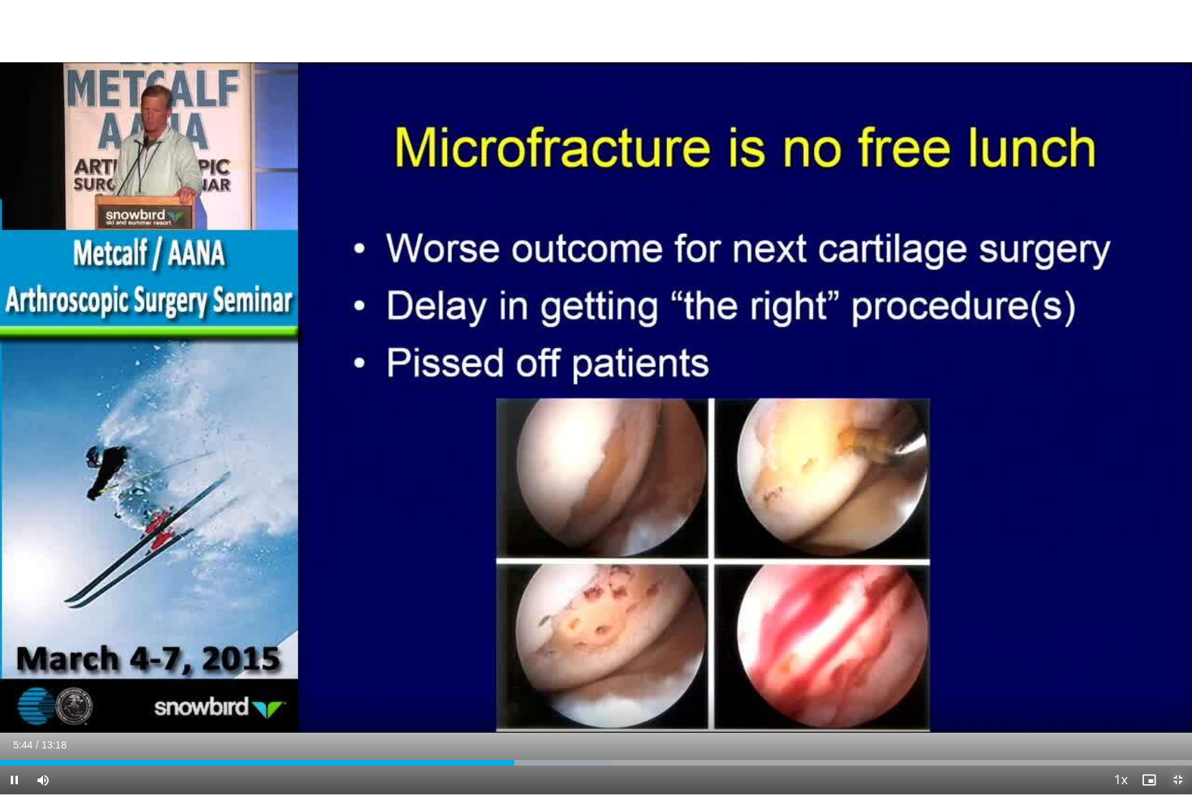
click at [1175, 716] on span "Video Player" at bounding box center [1178, 780] width 29 height 29
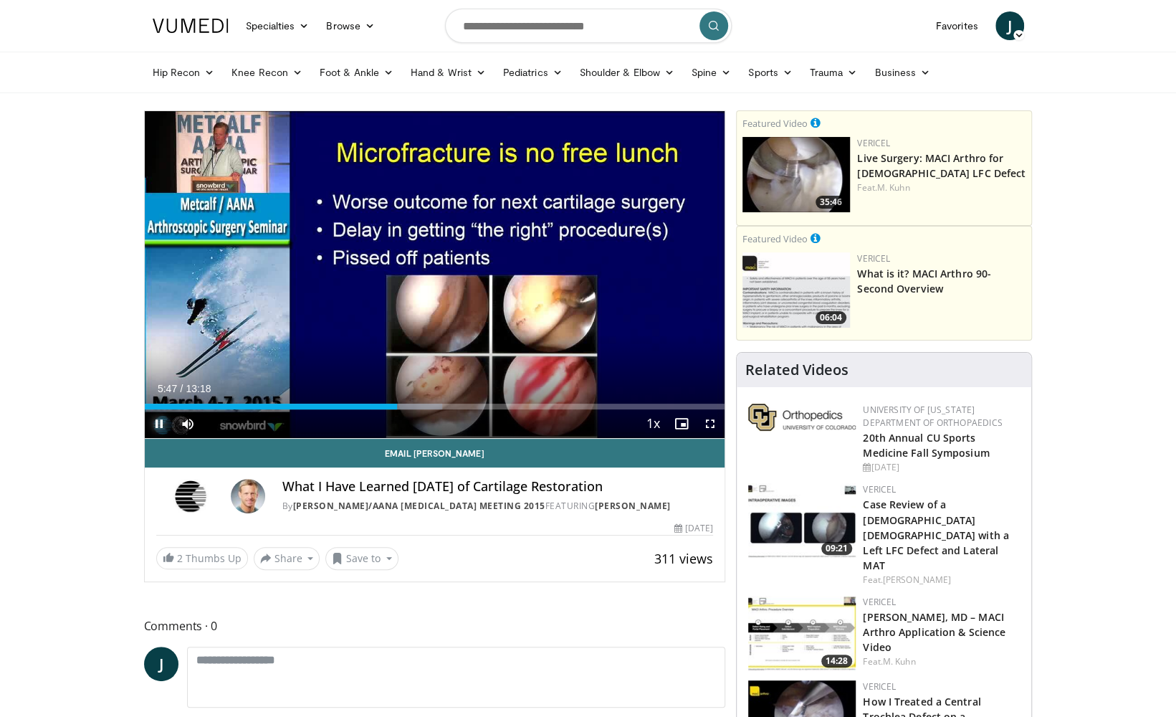
click at [155, 421] on span "Video Player" at bounding box center [159, 423] width 29 height 29
